Goal: Obtain resource: Download file/media

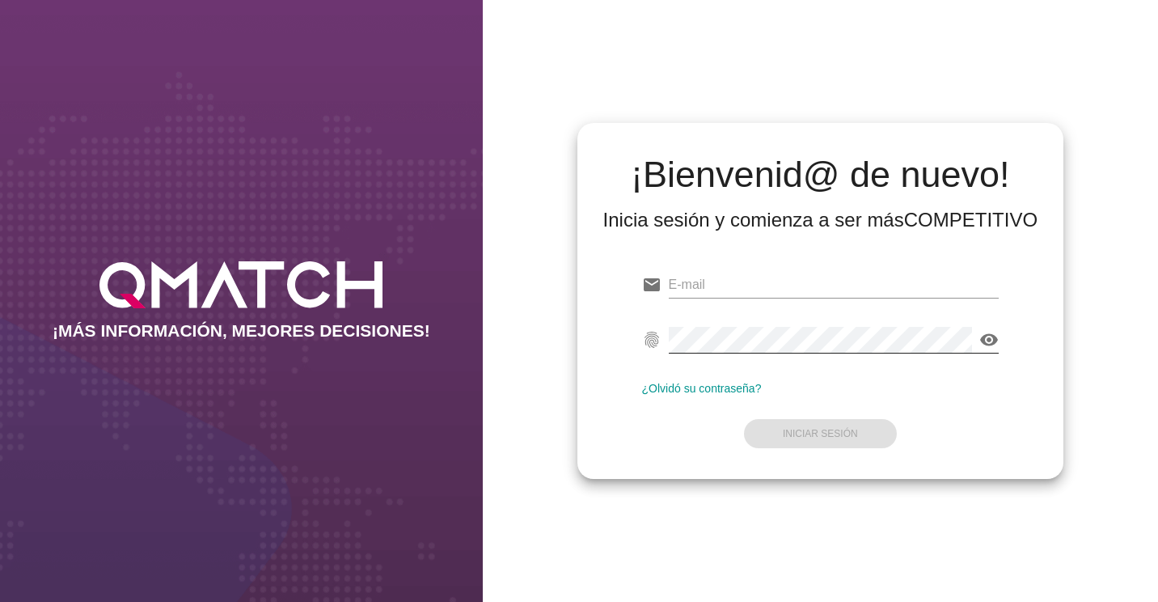
type input "[EMAIL_ADDRESS][DOMAIN_NAME]"
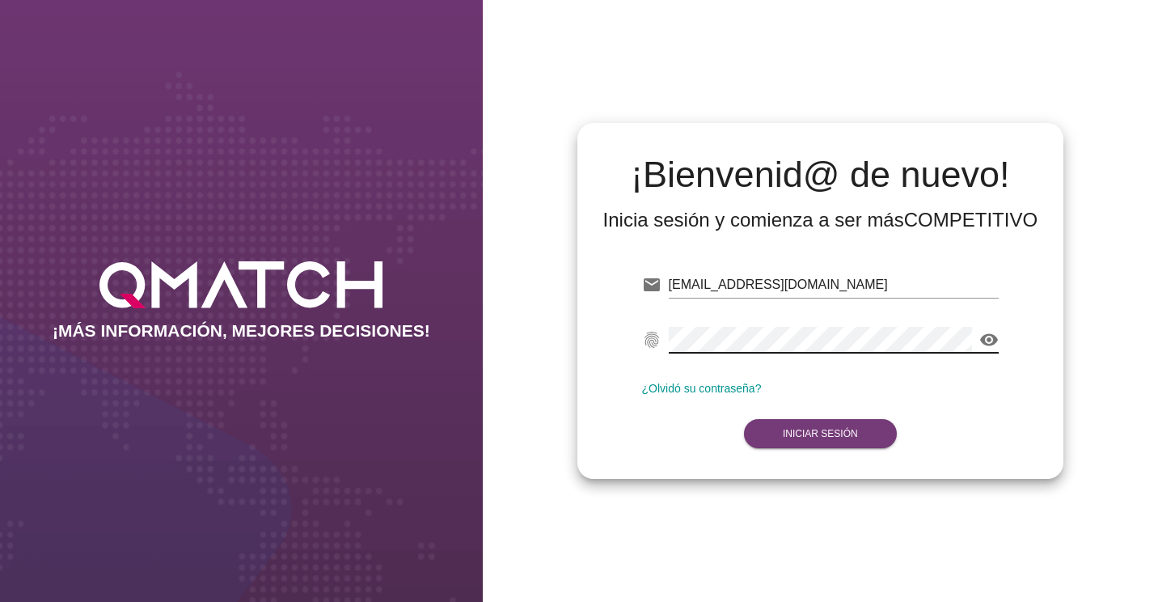
click at [812, 419] on button "Iniciar Sesión" at bounding box center [820, 433] width 153 height 29
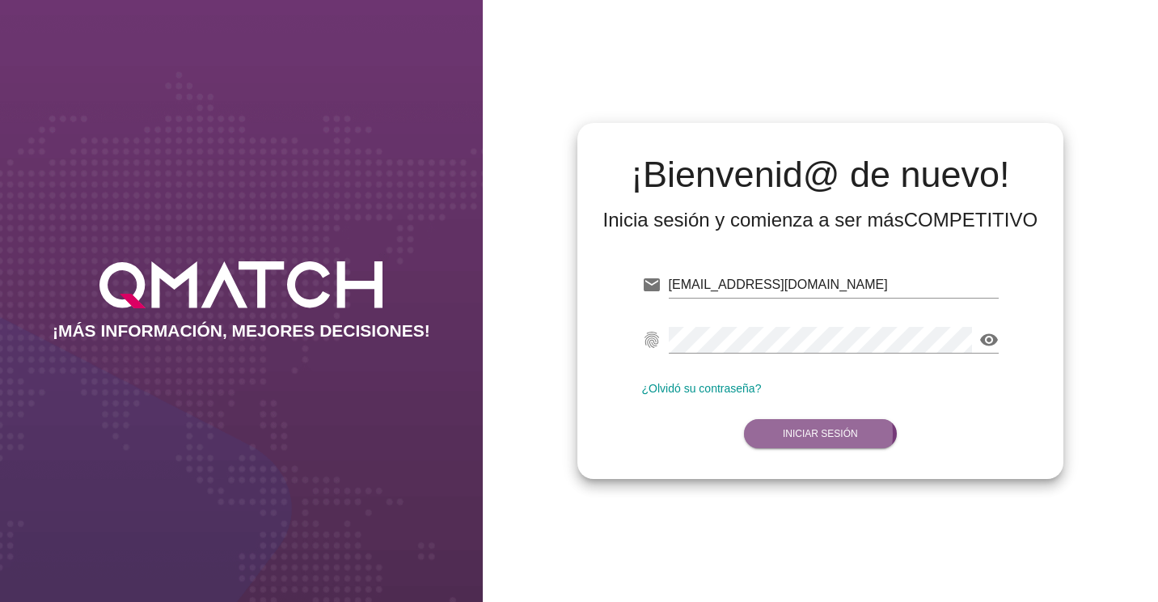
click at [818, 433] on strong "Iniciar Sesión" at bounding box center [820, 433] width 75 height 11
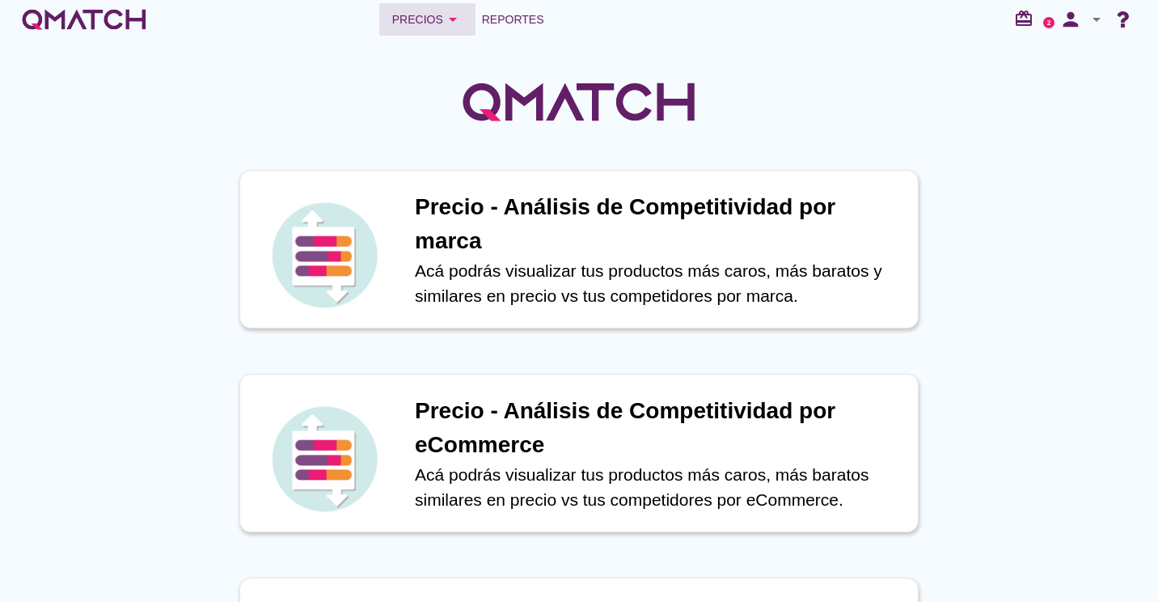
click at [444, 25] on icon "arrow_drop_down" at bounding box center [452, 19] width 19 height 19
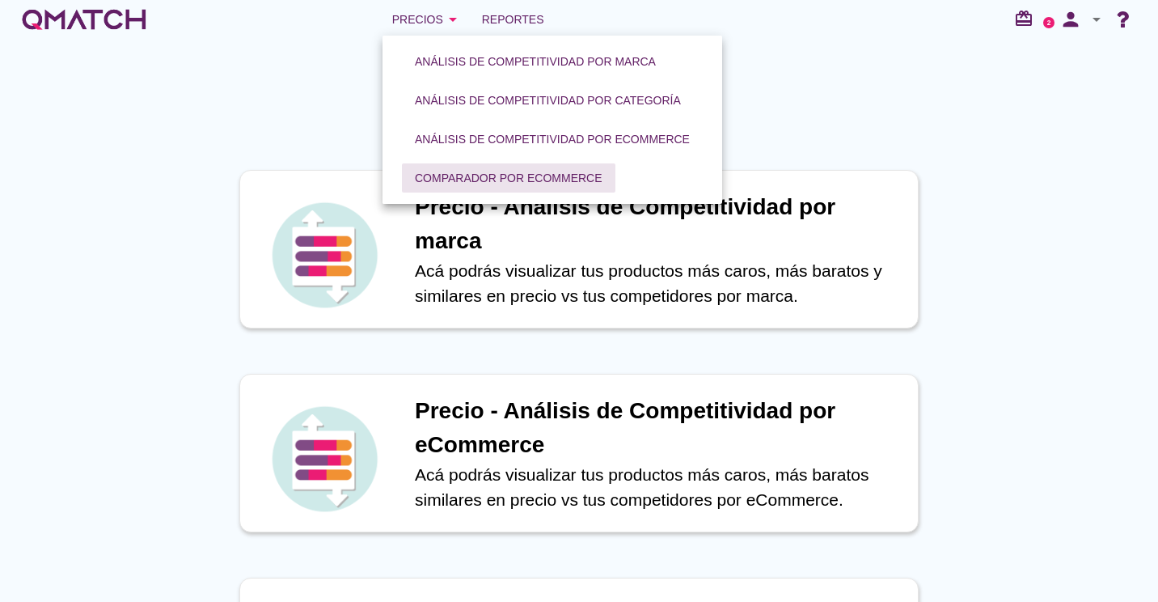
click at [503, 181] on div "Comparador por eCommerce" at bounding box center [509, 178] width 188 height 17
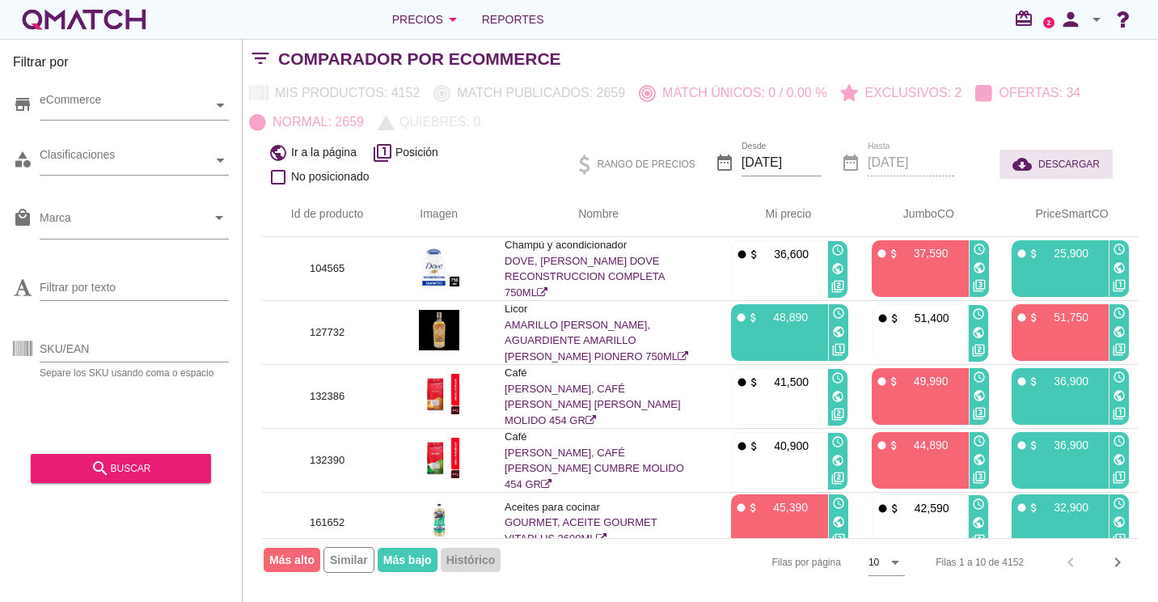
click at [1074, 161] on span "DESCARGAR" at bounding box center [1068, 164] width 61 height 15
click at [531, 27] on span "Reportes" at bounding box center [513, 19] width 62 height 19
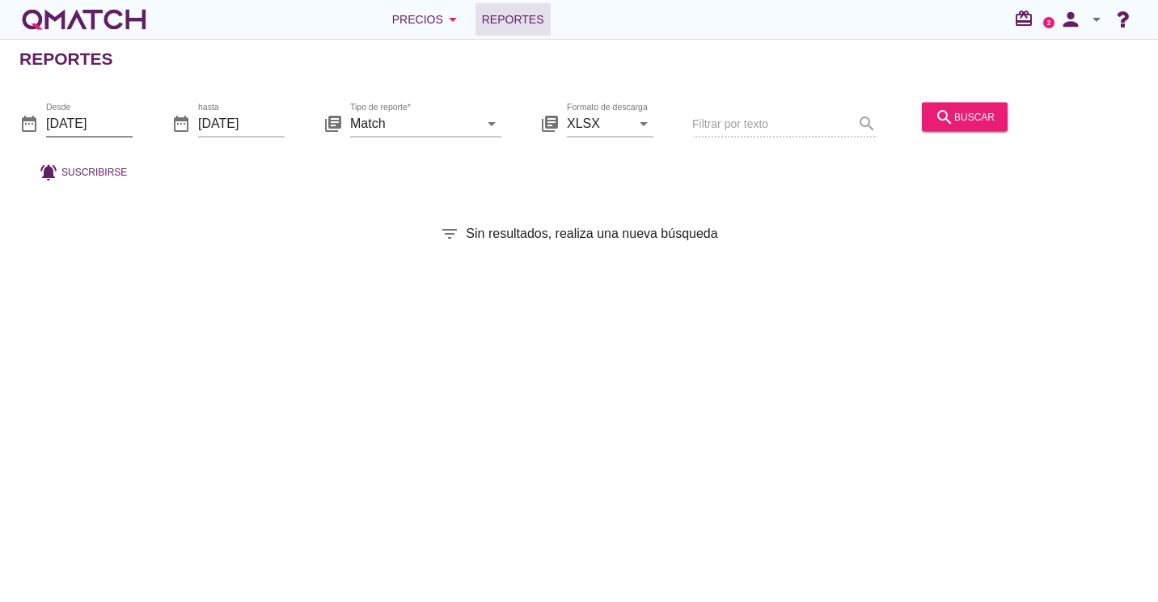
click at [108, 116] on input "[DATE]" at bounding box center [89, 123] width 87 height 26
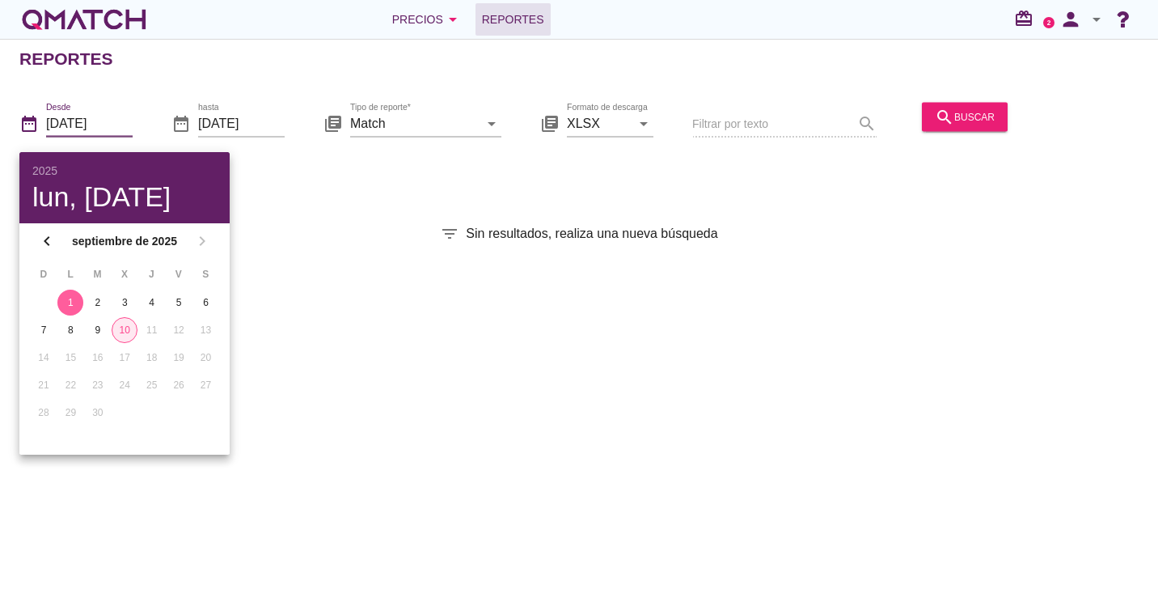
click at [125, 328] on div "10" at bounding box center [124, 330] width 24 height 15
type input "[DATE]"
click at [948, 112] on div "search buscar" at bounding box center [965, 116] width 60 height 19
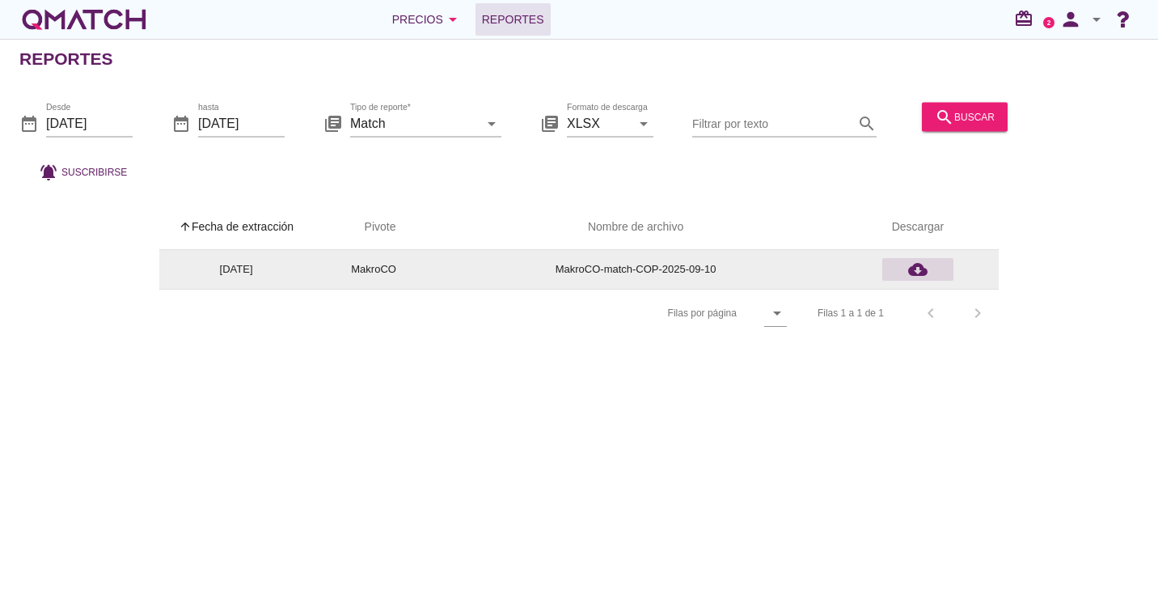
click at [912, 260] on icon "cloud_download" at bounding box center [917, 269] width 19 height 19
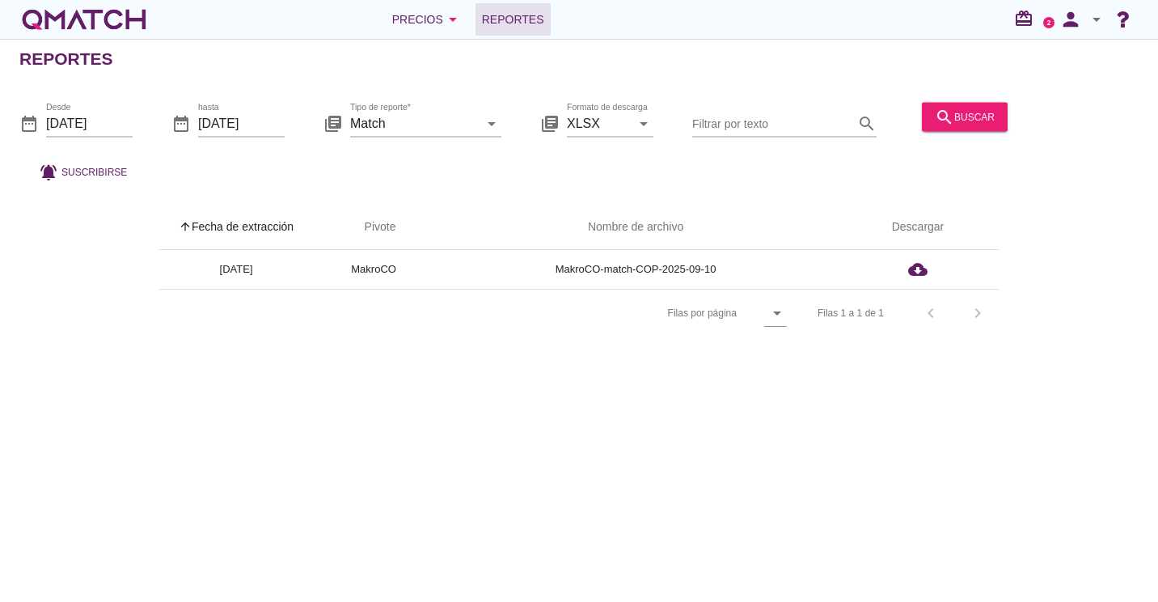
click at [516, 339] on div "Reportes date_range Desde [DATE] date_range hasta [DATE] library_books Tipo de …" at bounding box center [579, 320] width 1158 height 563
